Goal: Task Accomplishment & Management: Manage account settings

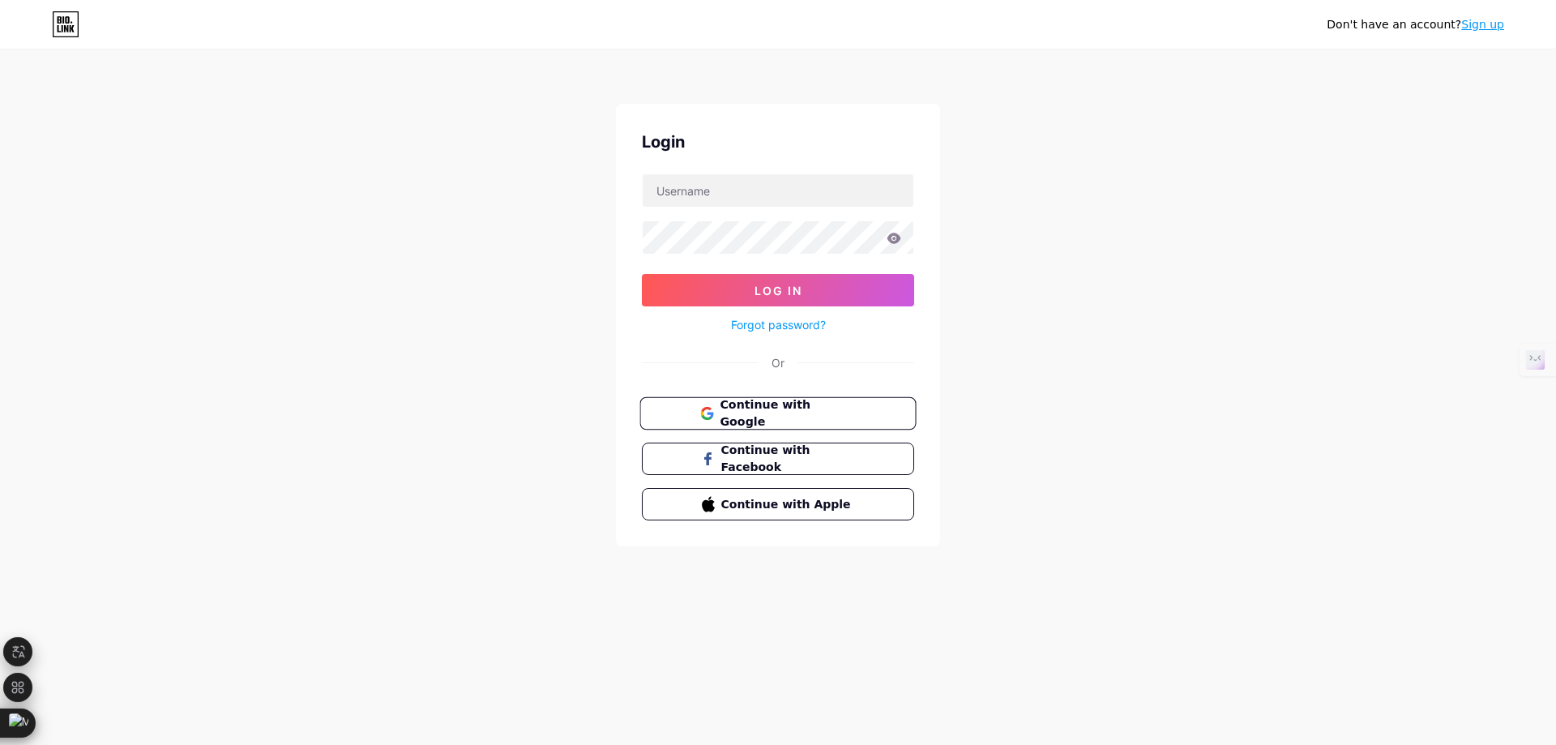
click at [843, 408] on span "Continue with Google" at bounding box center [786, 413] width 135 height 35
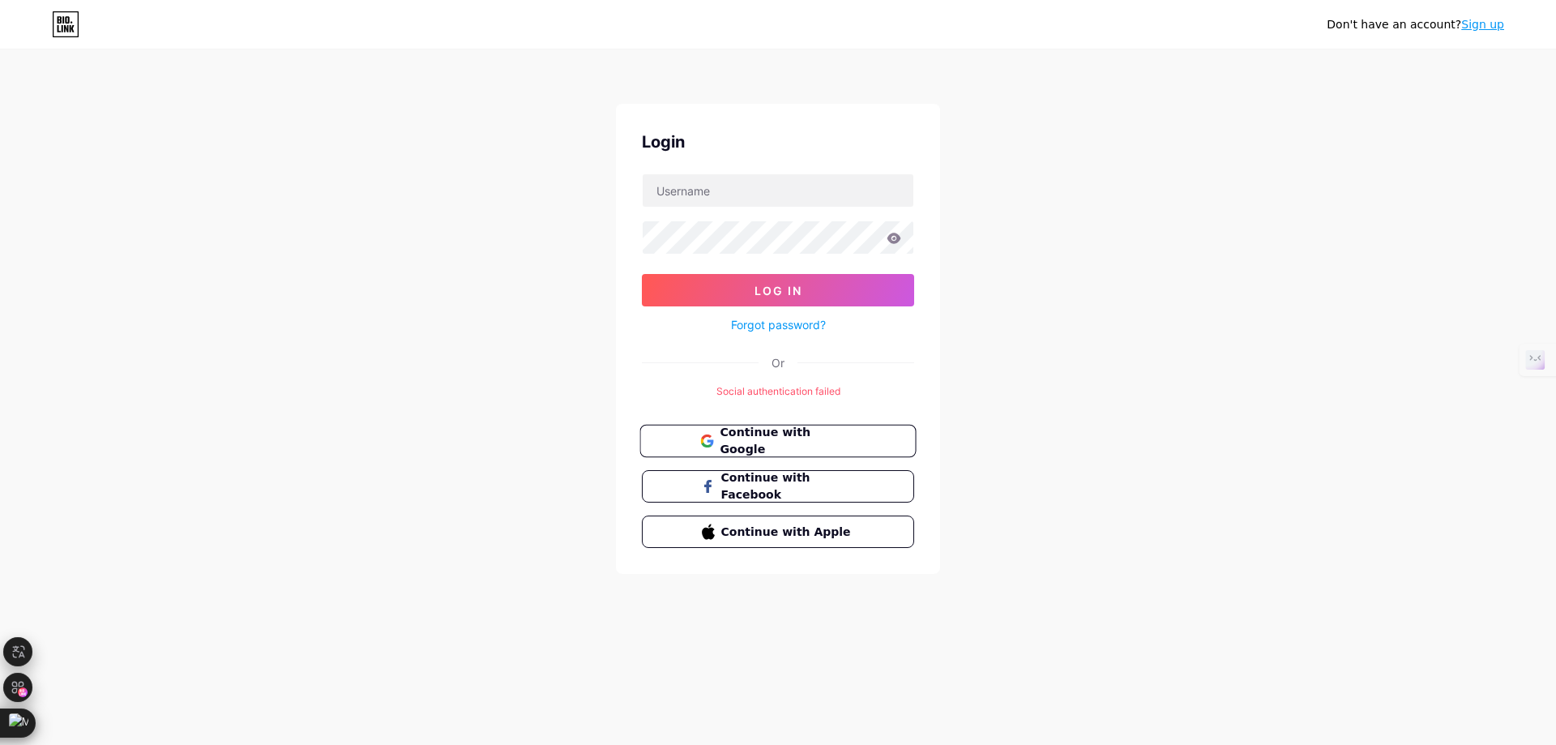
click at [792, 442] on span "Continue with Google" at bounding box center [786, 441] width 135 height 35
click at [758, 194] on input "text" at bounding box center [778, 190] width 271 height 32
click at [558, 261] on div "Don't have an account? Sign up Login Log In Forgot password? Or Social authenti…" at bounding box center [778, 312] width 1556 height 625
click at [696, 191] on input "text" at bounding box center [778, 190] width 271 height 32
click at [1050, 215] on div "Don't have an account? Sign up Login Log In Forgot password? Or Social authenti…" at bounding box center [778, 312] width 1556 height 625
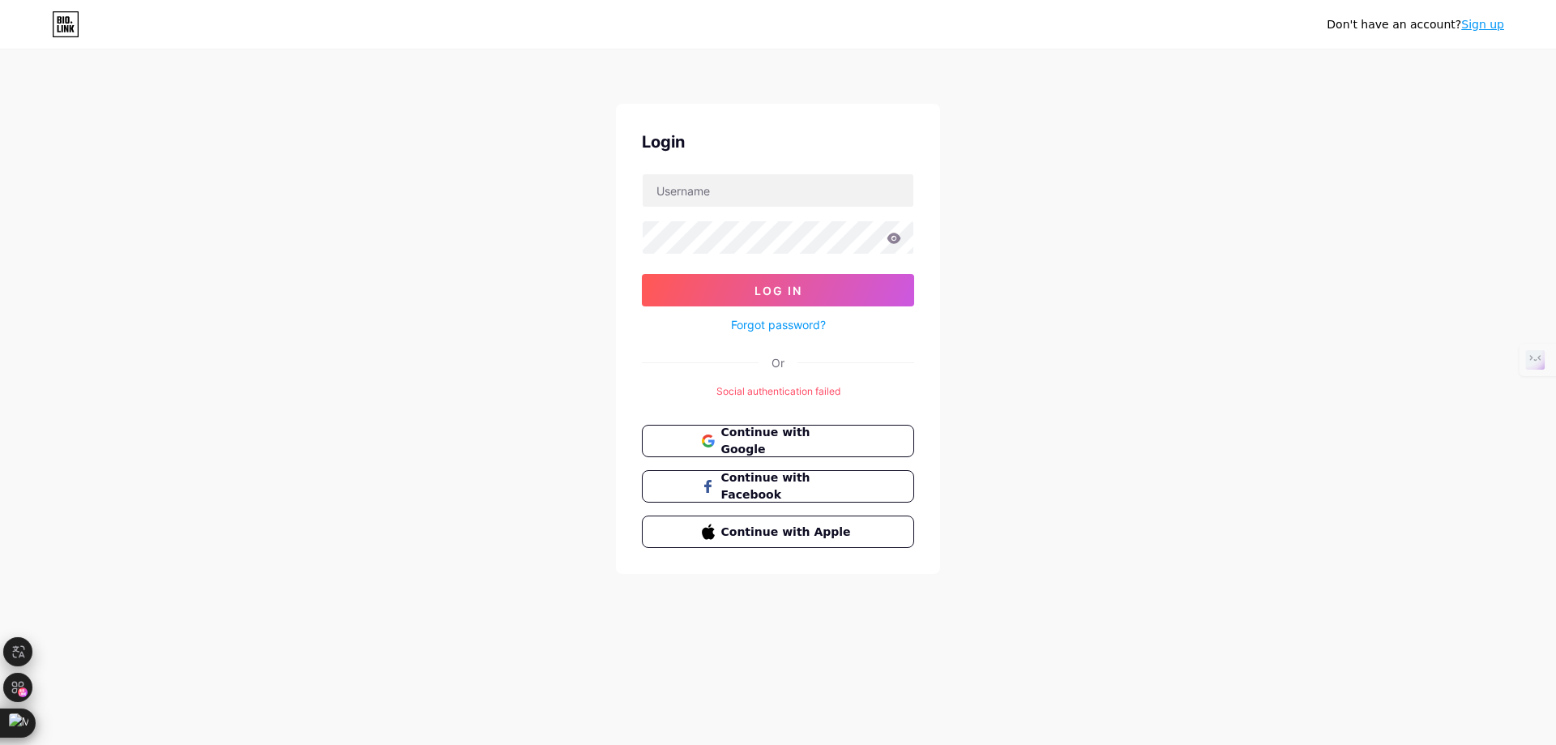
click at [1420, 266] on div "Don't have an account? Sign up Login Log In Forgot password? Or Social authenti…" at bounding box center [778, 312] width 1556 height 625
click at [806, 193] on input "text" at bounding box center [778, 190] width 271 height 32
paste input "[EMAIL_ADDRESS][DOMAIN_NAME]"
type input "[EMAIL_ADDRESS][DOMAIN_NAME]"
drag, startPoint x: 368, startPoint y: 289, endPoint x: 640, endPoint y: 249, distance: 275.2
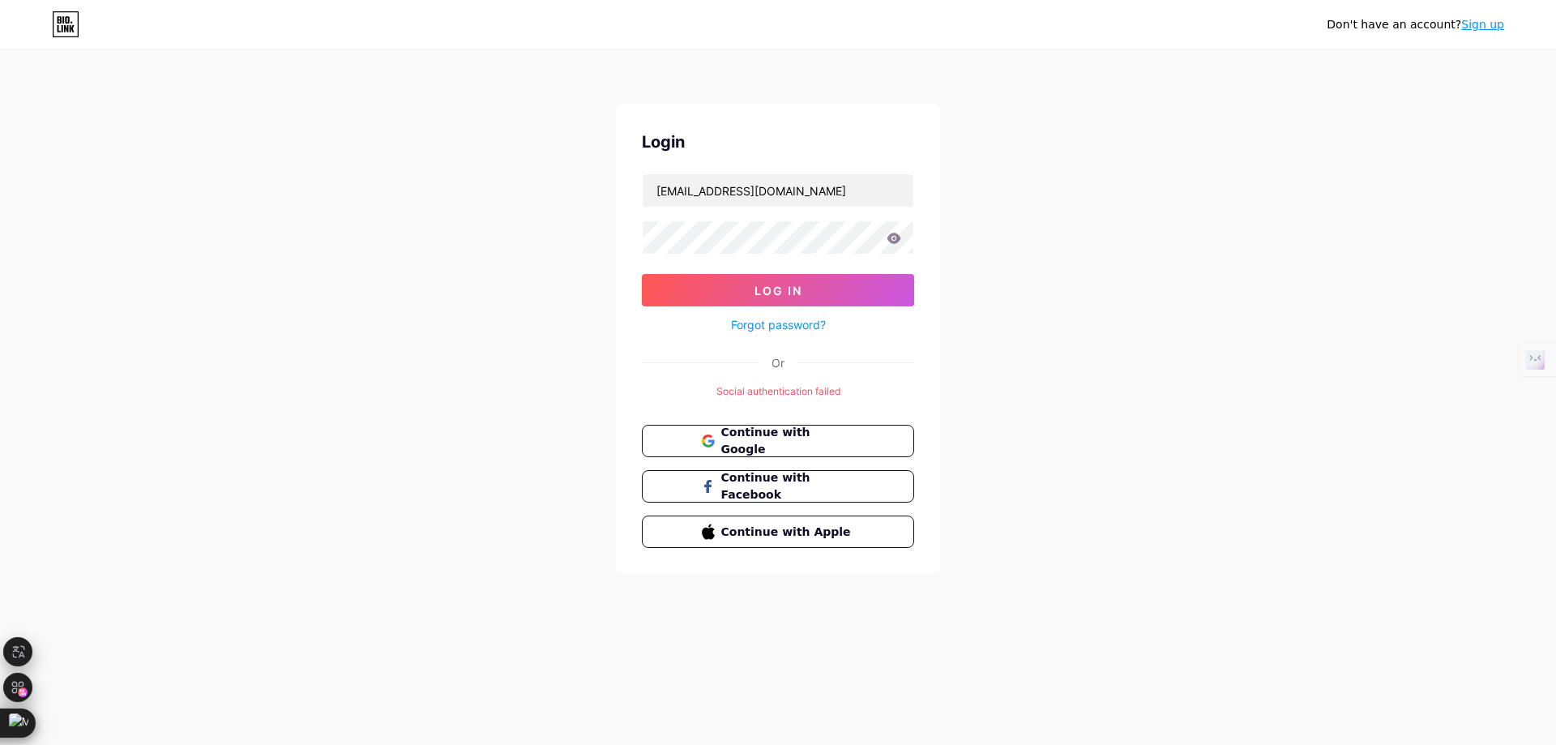
click at [386, 289] on div "Don't have an account? Sign up Login [EMAIL_ADDRESS][DOMAIN_NAME] Log In Forgot…" at bounding box center [778, 312] width 1556 height 625
click at [739, 291] on button "Log In" at bounding box center [778, 290] width 272 height 32
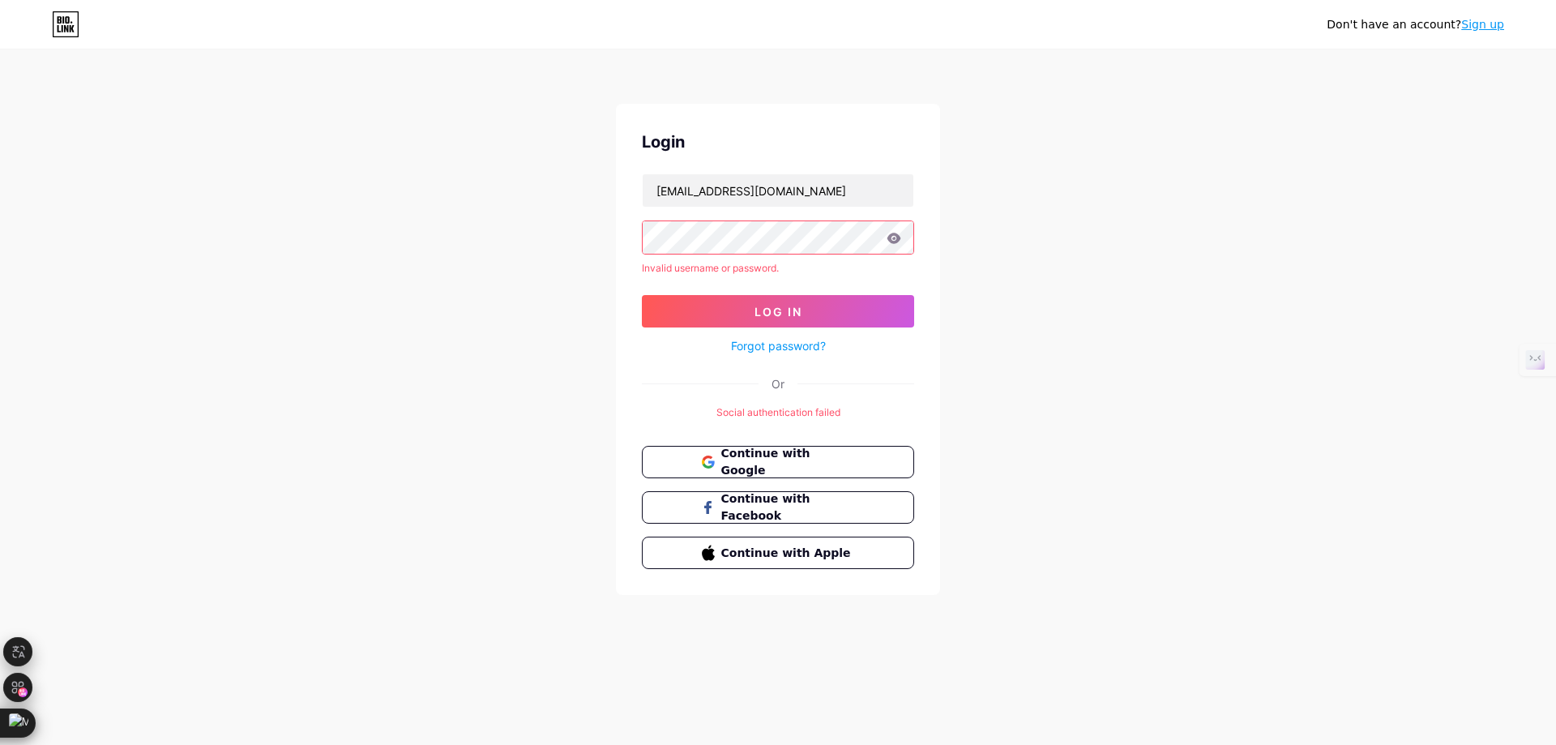
click at [378, 306] on div "Don't have an account? Sign up Login [EMAIL_ADDRESS][DOMAIN_NAME] Invalid usern…" at bounding box center [778, 323] width 1556 height 647
click at [1129, 156] on div "Don't have an account? Sign up Login [EMAIL_ADDRESS][DOMAIN_NAME] Invalid usern…" at bounding box center [778, 323] width 1556 height 647
click at [504, 239] on div "Don't have an account? Sign up Login [EMAIL_ADDRESS][DOMAIN_NAME] Invalid usern…" at bounding box center [778, 323] width 1556 height 647
click at [784, 345] on link "Forgot password?" at bounding box center [778, 345] width 95 height 17
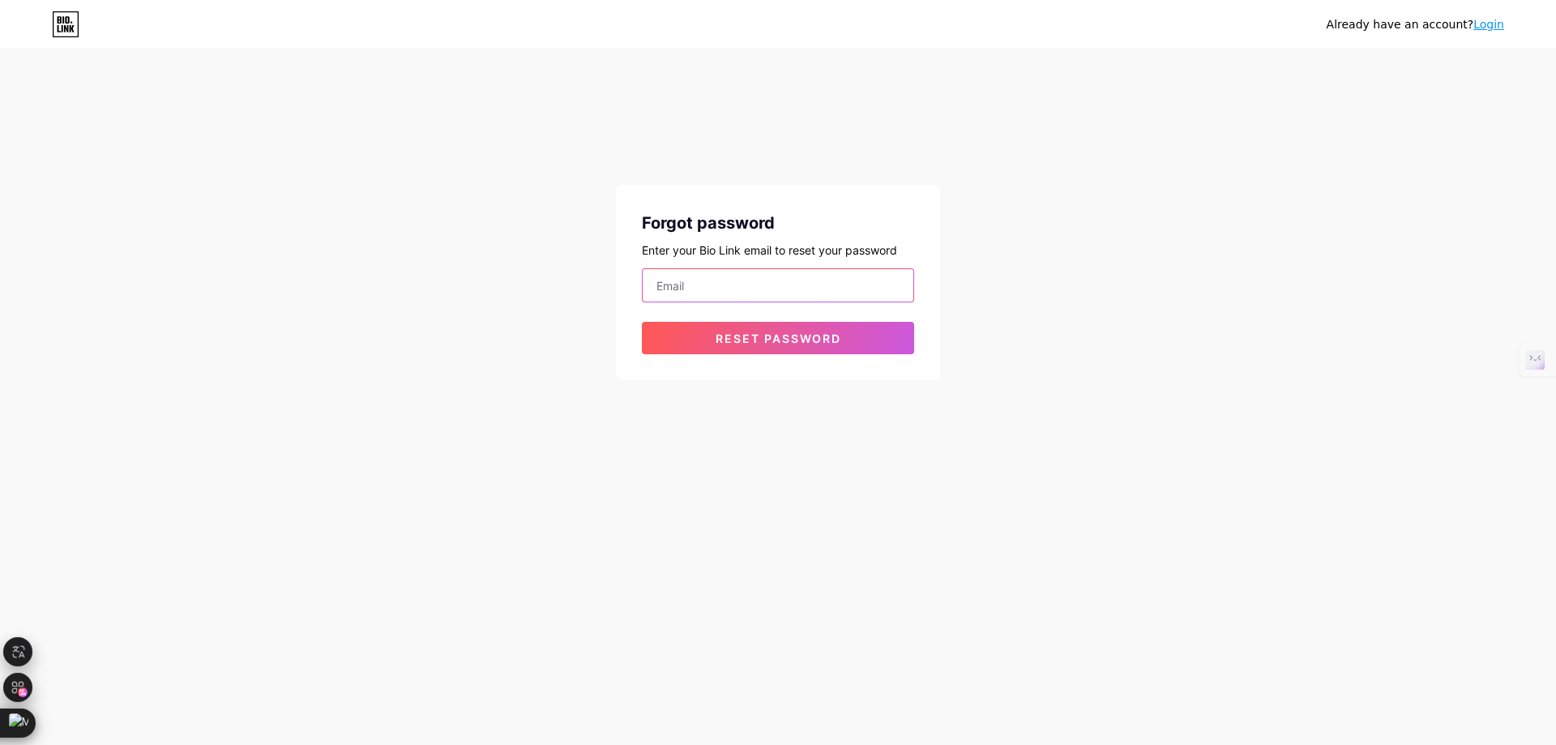
click at [691, 279] on input "email" at bounding box center [778, 285] width 271 height 32
click at [513, 507] on div "Already have an account? Login Forgot password Enter your Bio Link email to res…" at bounding box center [778, 372] width 1556 height 745
click at [700, 274] on input "email" at bounding box center [778, 285] width 271 height 32
paste input "[EMAIL_ADDRESS][DOMAIN_NAME]"
type input "[EMAIL_ADDRESS][DOMAIN_NAME]"
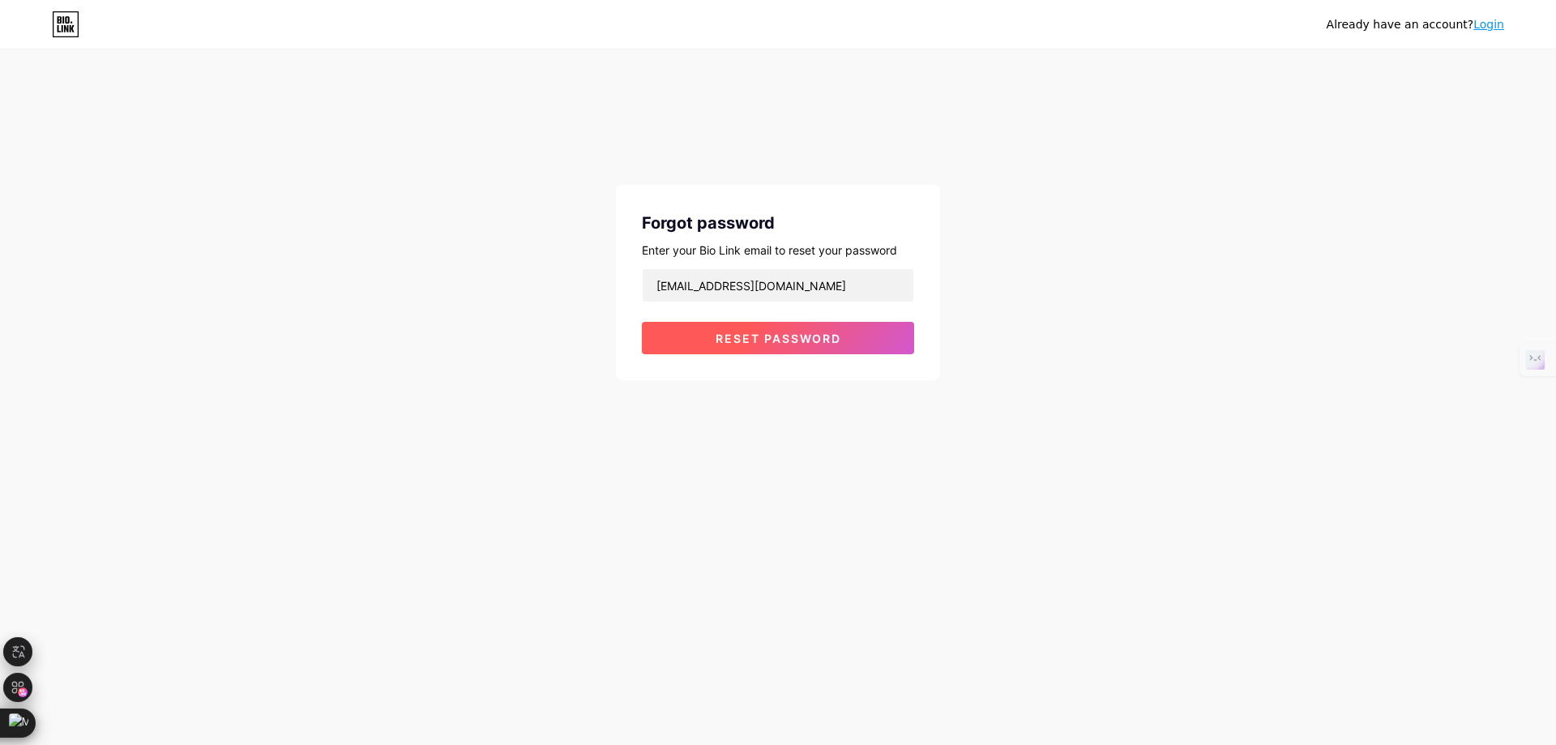
click at [748, 333] on span "Reset password" at bounding box center [778, 338] width 126 height 14
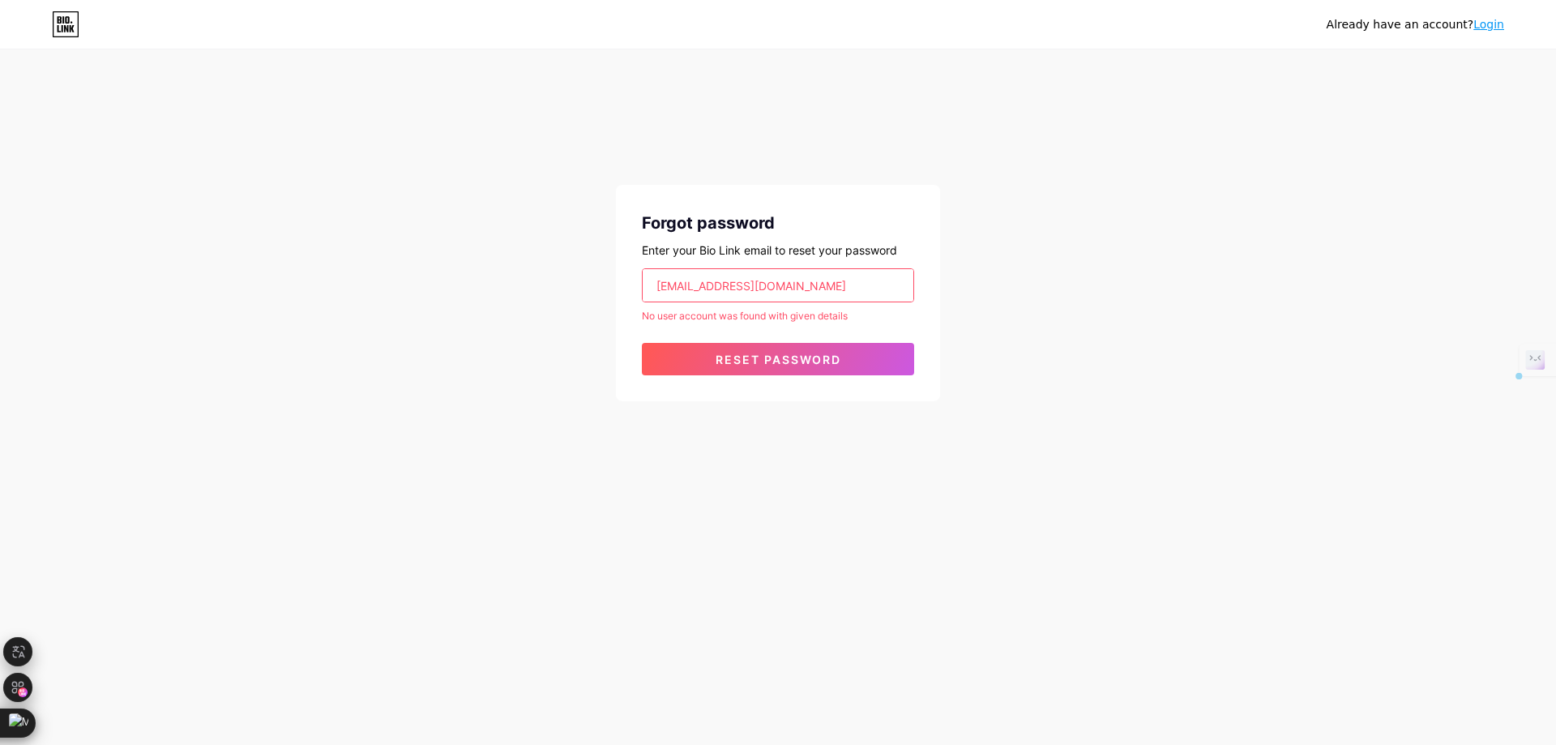
drag, startPoint x: 810, startPoint y: 280, endPoint x: 343, endPoint y: 297, distance: 467.8
click at [339, 289] on div "Already have an account? Login Forgot password Enter your Bio Link email to res…" at bounding box center [778, 226] width 1556 height 453
click at [516, 391] on div "Already have an account? Login Forgot password Enter your Bio Link email to res…" at bounding box center [778, 226] width 1556 height 453
click at [75, 24] on icon at bounding box center [66, 24] width 28 height 26
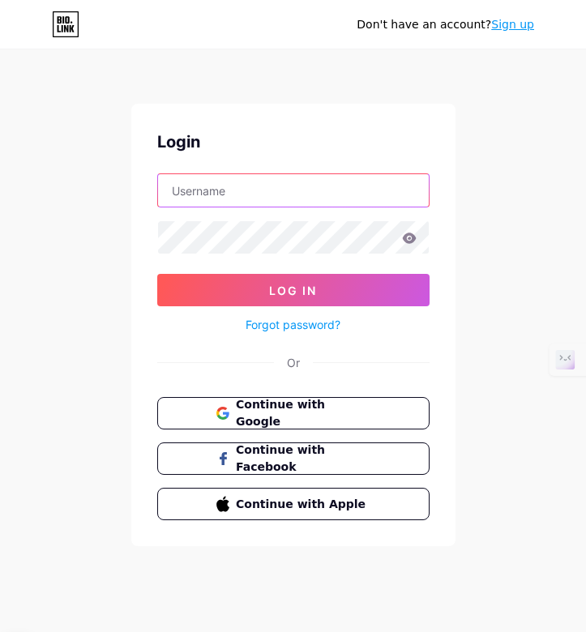
click at [298, 194] on input "text" at bounding box center [293, 190] width 271 height 32
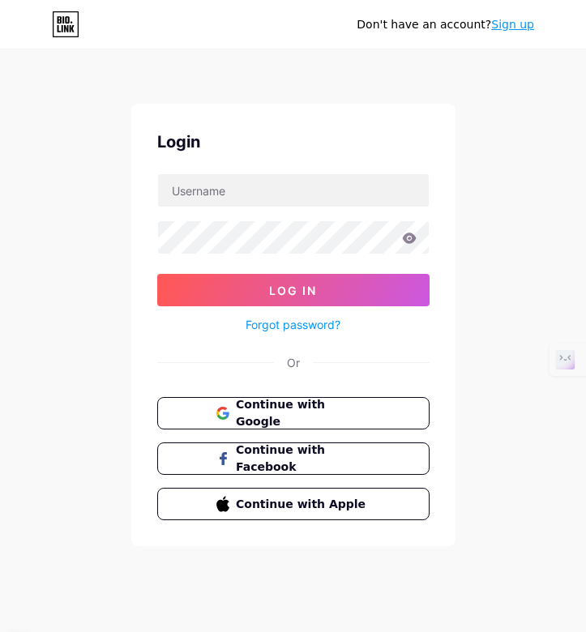
click at [522, 195] on div "Don't have an account? Sign up Login Log In Forgot password? Or Continue with G…" at bounding box center [293, 299] width 586 height 598
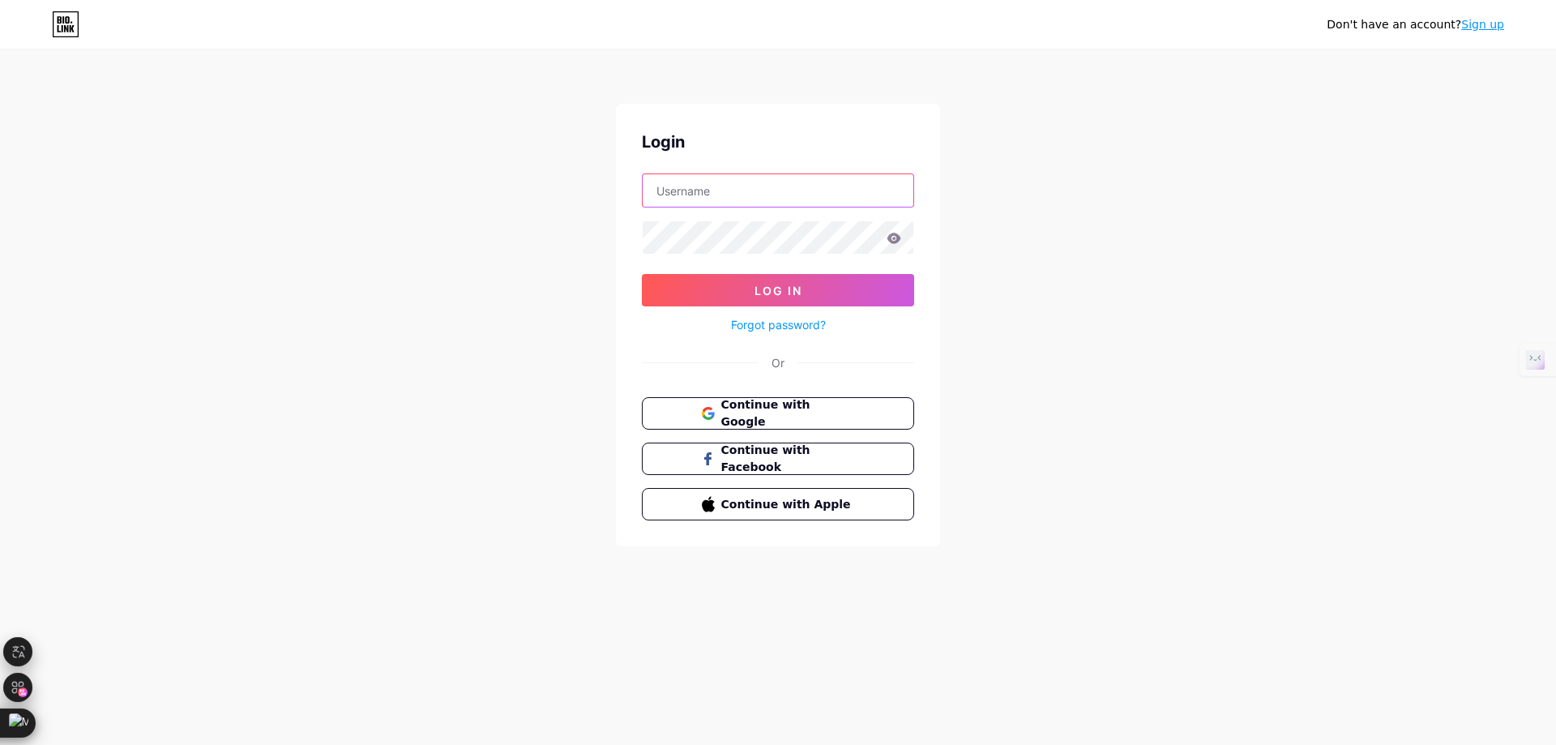
click at [839, 193] on input "text" at bounding box center [778, 190] width 271 height 32
click at [794, 194] on input "text" at bounding box center [778, 190] width 271 height 32
type input "[EMAIL_ADDRESS][DOMAIN_NAME]"
drag, startPoint x: 785, startPoint y: 187, endPoint x: 578, endPoint y: 195, distance: 207.6
click at [578, 195] on div "Don't have an account? Sign up Login [EMAIL_ADDRESS][DOMAIN_NAME] Log In Forgot…" at bounding box center [778, 299] width 1556 height 598
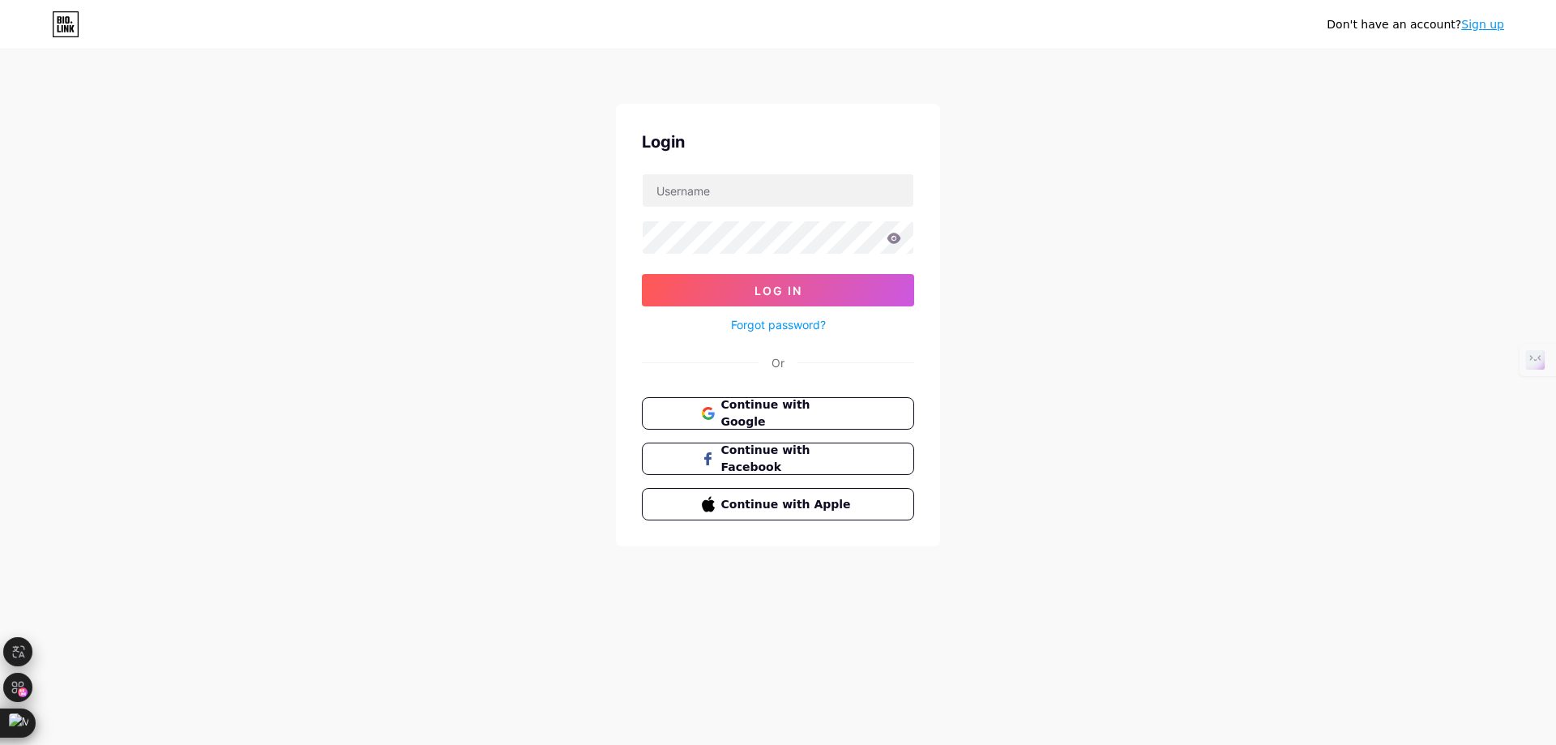
click at [1015, 254] on div "Don't have an account? Sign up Login Log In Forgot password? Or Continue with G…" at bounding box center [778, 299] width 1556 height 598
